Goal: Find specific page/section: Find specific page/section

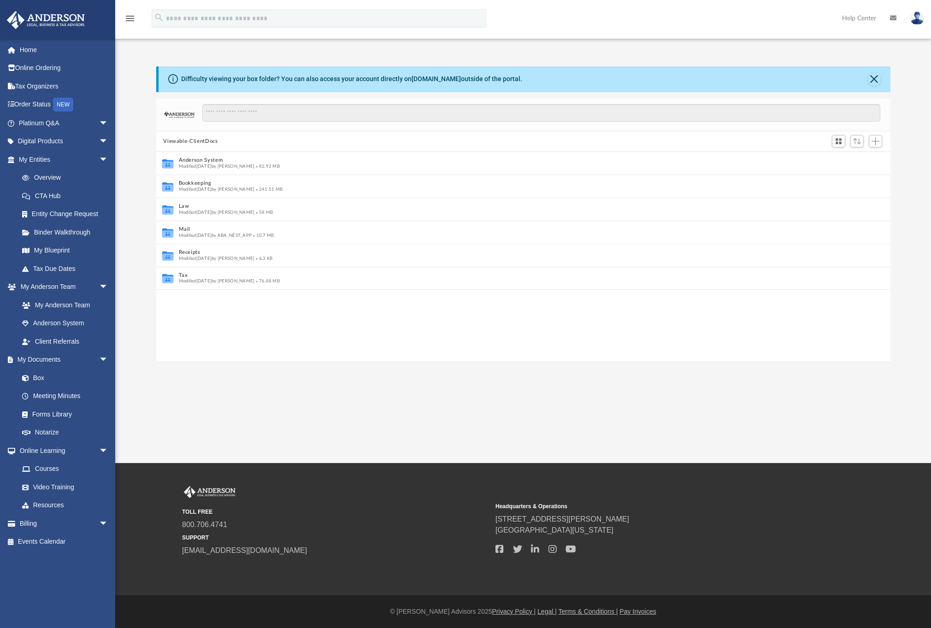
scroll to position [7, 7]
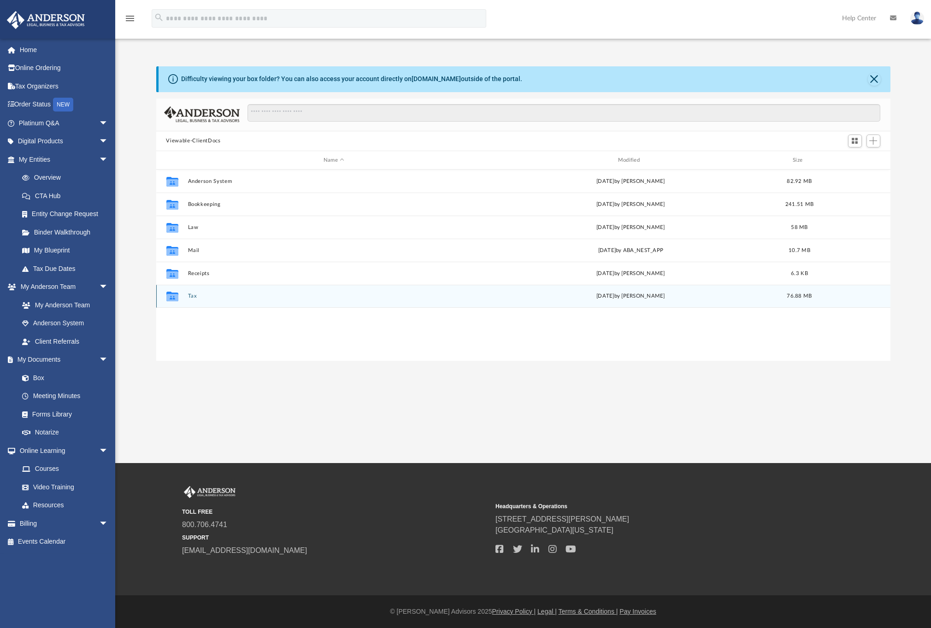
click at [192, 297] on button "Tax" at bounding box center [334, 296] width 293 height 6
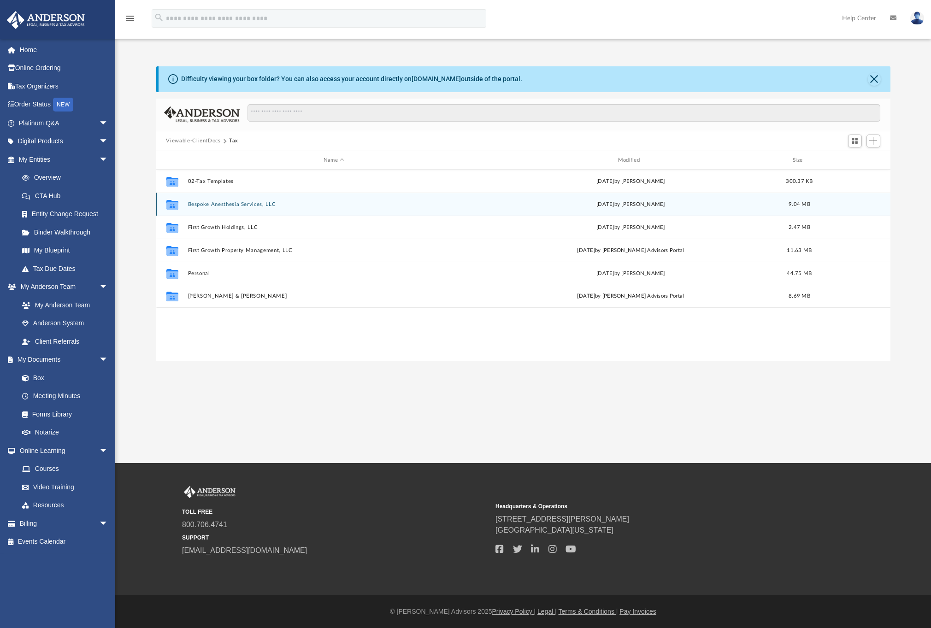
click at [226, 199] on div "Collaborated Folder Bespoke Anesthesia Services, LLC [DATE] by [PERSON_NAME] 9.…" at bounding box center [523, 204] width 734 height 23
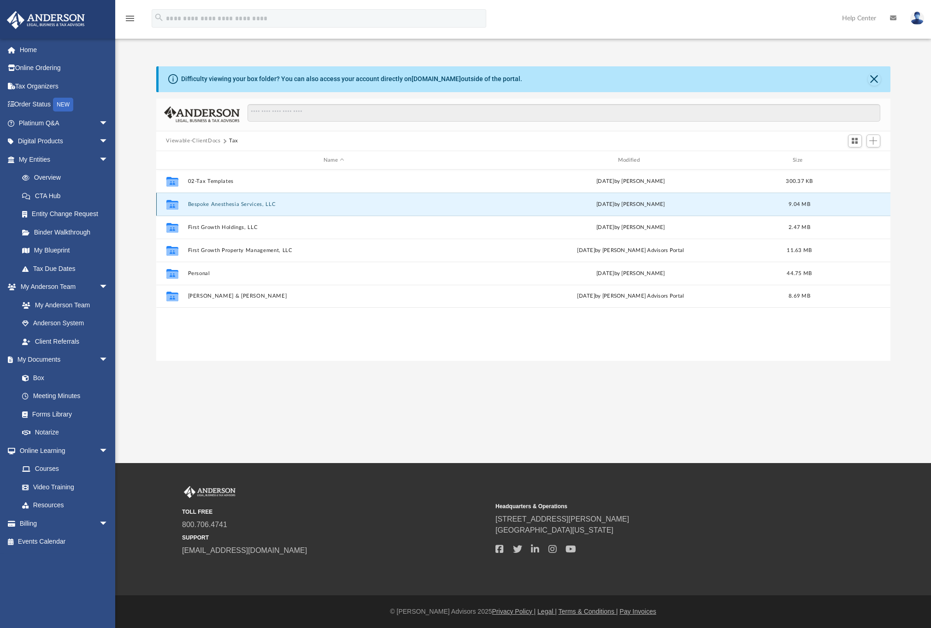
click at [226, 201] on button "Bespoke Anesthesia Services, LLC" at bounding box center [334, 204] width 293 height 6
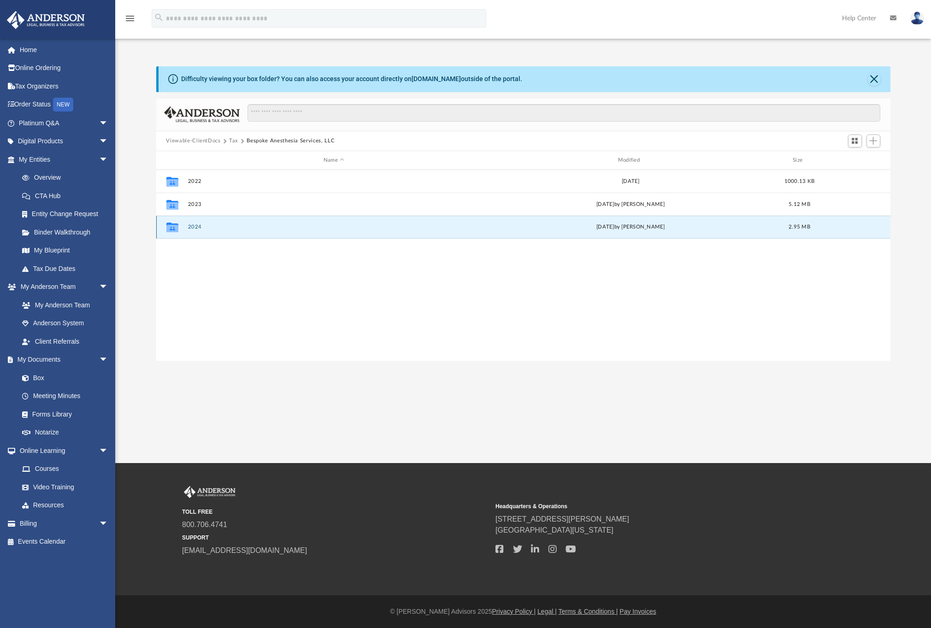
click at [198, 224] on button "2024" at bounding box center [334, 227] width 293 height 6
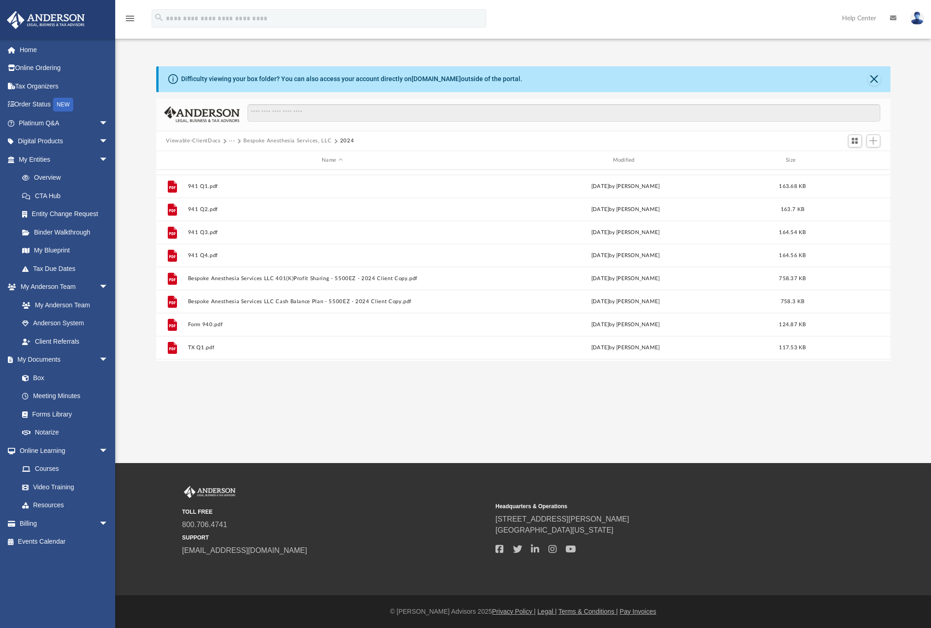
scroll to position [6, 0]
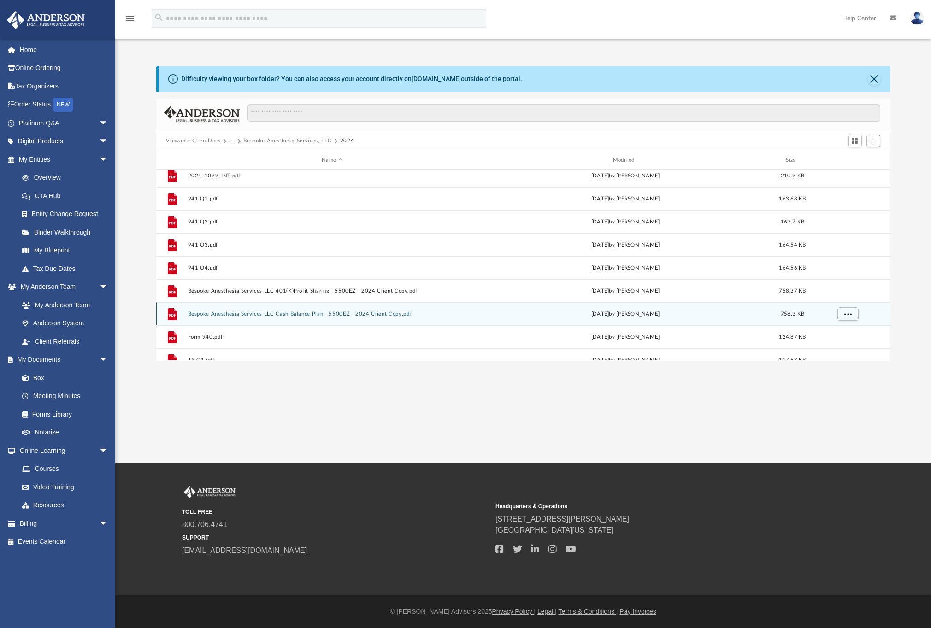
click at [227, 312] on button "Bespoke Anesthesia Services LLC Cash Balance Plan - 5500EZ - 2024 Client Copy.p…" at bounding box center [332, 314] width 289 height 6
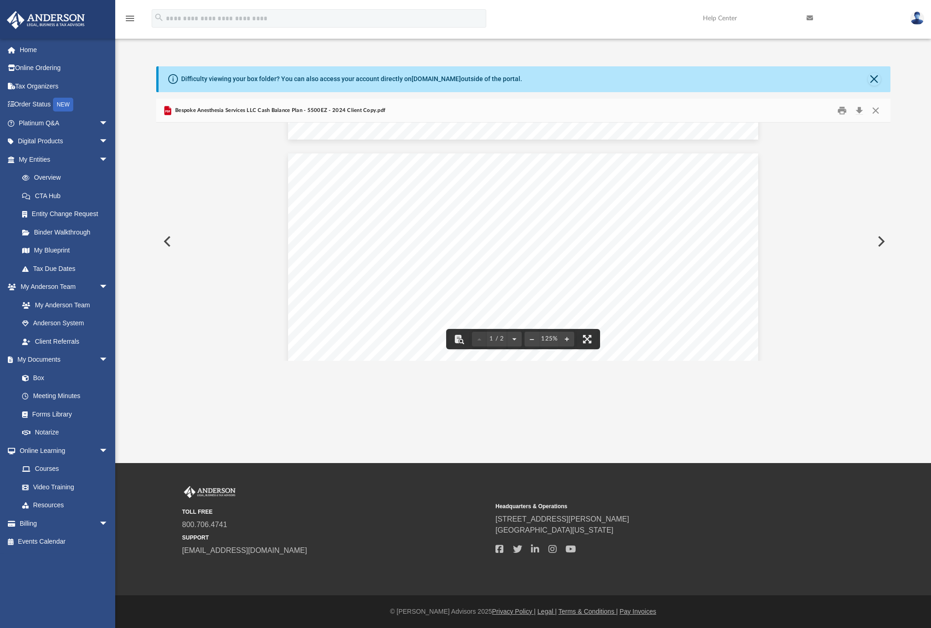
scroll to position [0, 0]
click at [164, 240] on button "Preview" at bounding box center [166, 242] width 20 height 26
click at [874, 114] on button "Close" at bounding box center [875, 110] width 17 height 14
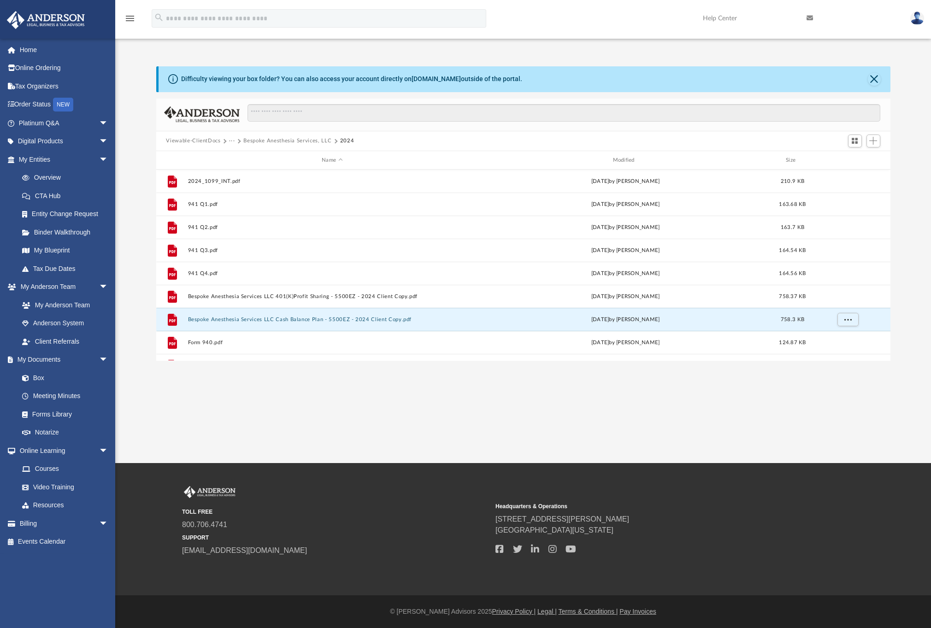
click at [210, 142] on button "Viewable-ClientDocs" at bounding box center [193, 141] width 54 height 8
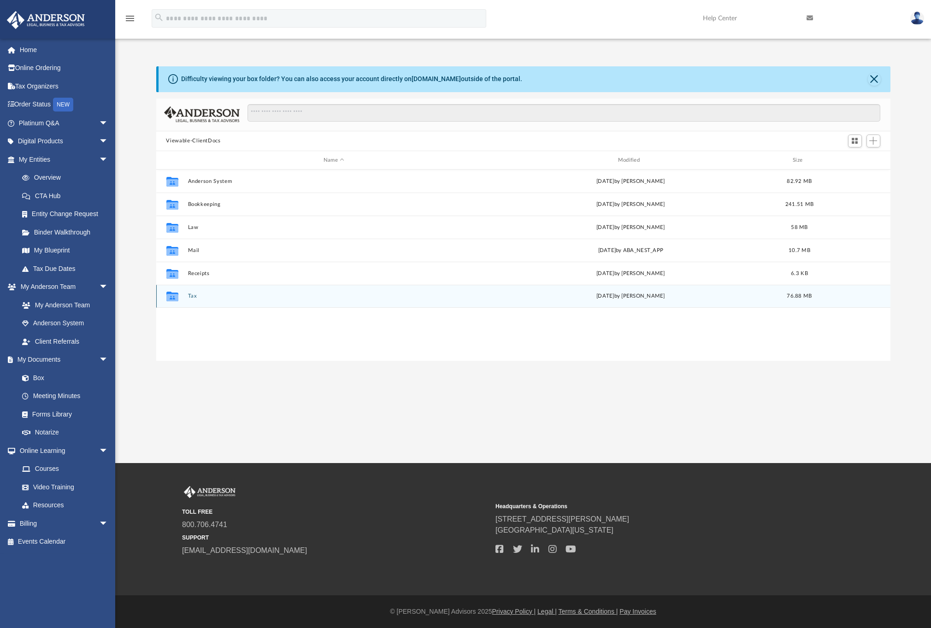
click at [188, 298] on button "Tax" at bounding box center [334, 296] width 293 height 6
click at [201, 294] on button "[PERSON_NAME] & [PERSON_NAME]" at bounding box center [334, 296] width 293 height 6
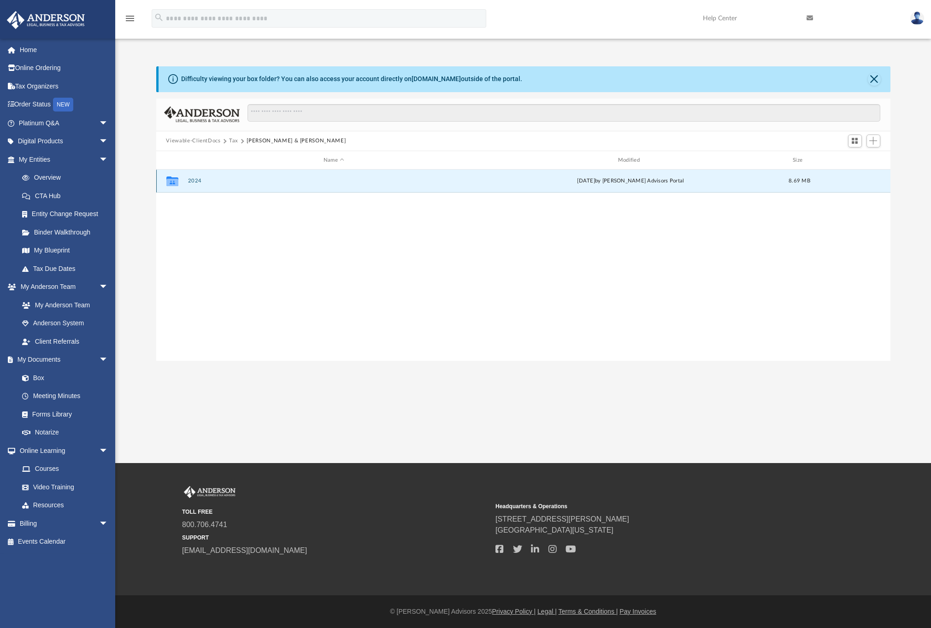
click at [194, 180] on button "2024" at bounding box center [334, 181] width 293 height 6
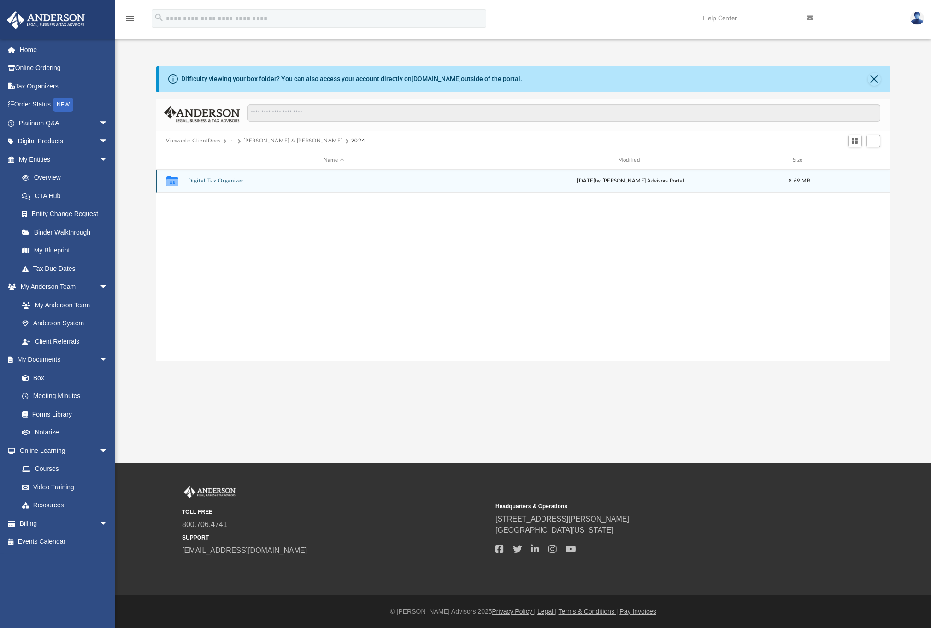
click at [194, 183] on button "Digital Tax Organizer" at bounding box center [334, 181] width 293 height 6
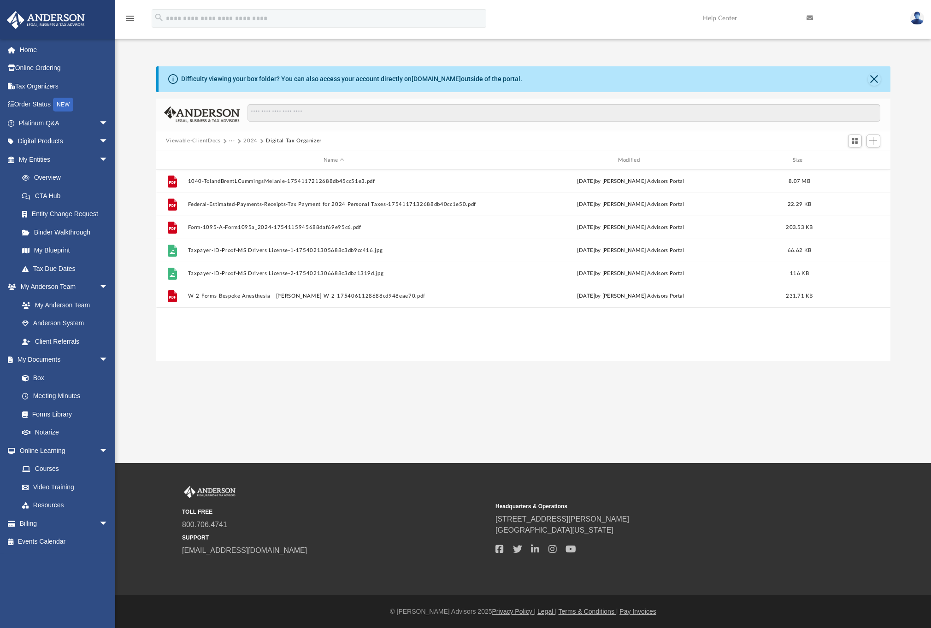
click at [208, 142] on button "Viewable-ClientDocs" at bounding box center [193, 141] width 54 height 8
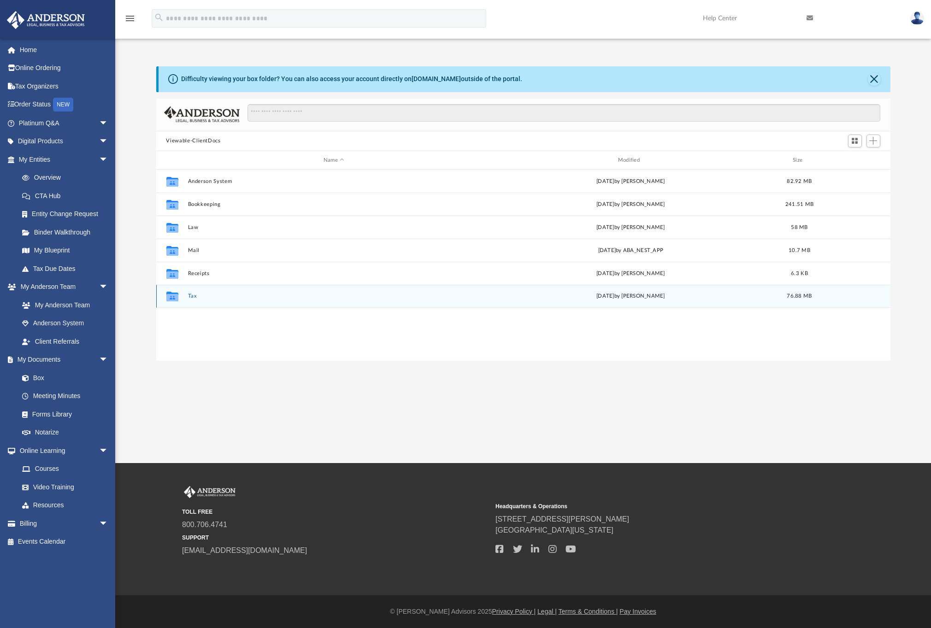
click at [193, 296] on button "Tax" at bounding box center [334, 296] width 293 height 6
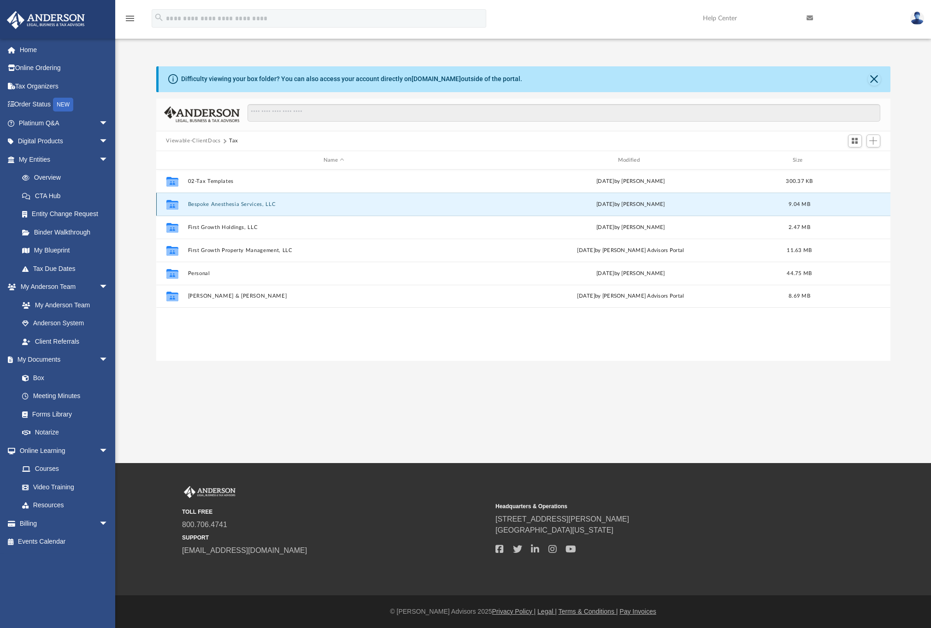
click at [215, 204] on button "Bespoke Anesthesia Services, LLC" at bounding box center [334, 204] width 293 height 6
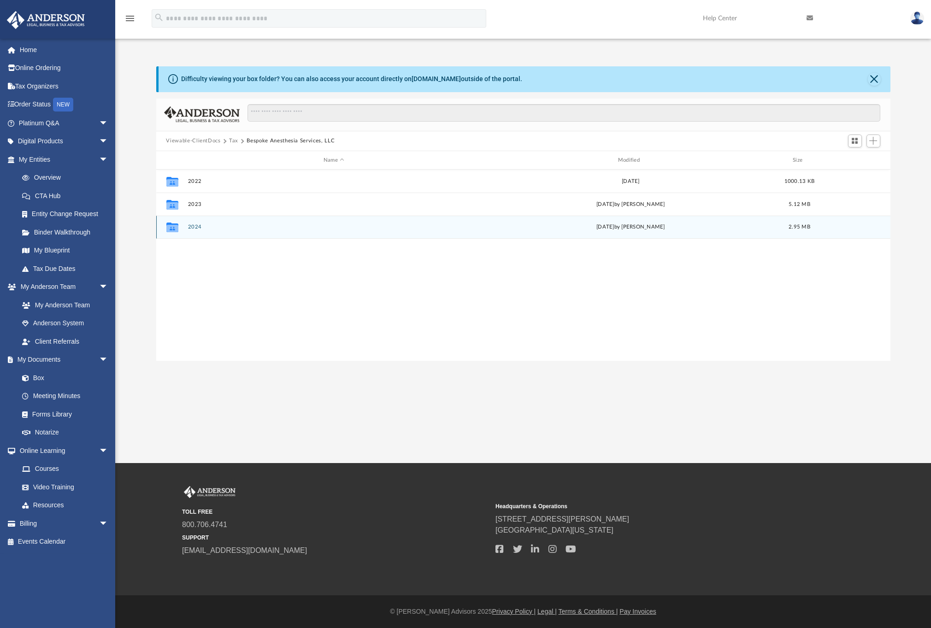
click at [192, 227] on button "2024" at bounding box center [334, 227] width 293 height 6
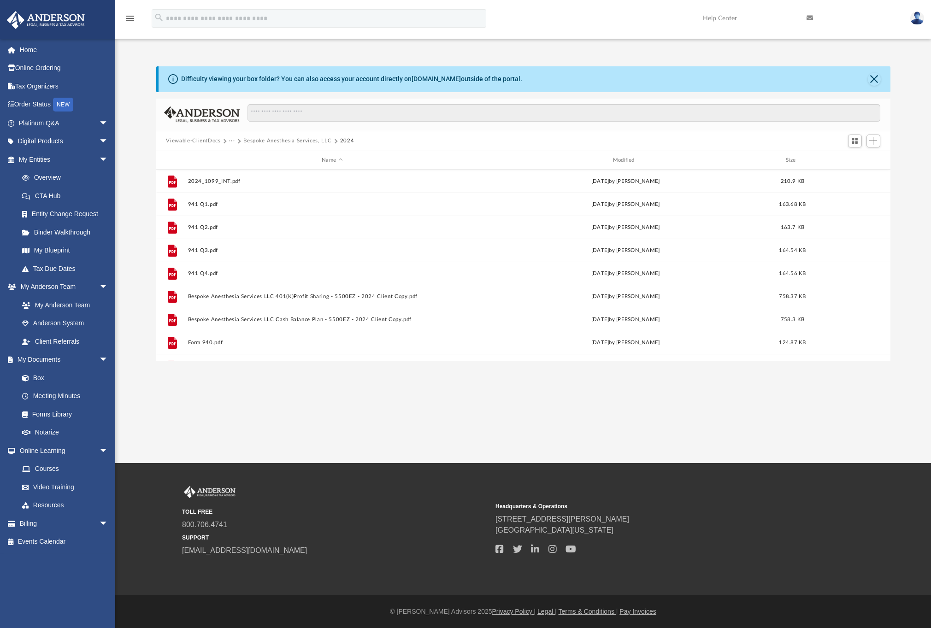
click at [205, 143] on button "Viewable-ClientDocs" at bounding box center [193, 141] width 54 height 8
